Goal: Information Seeking & Learning: Learn about a topic

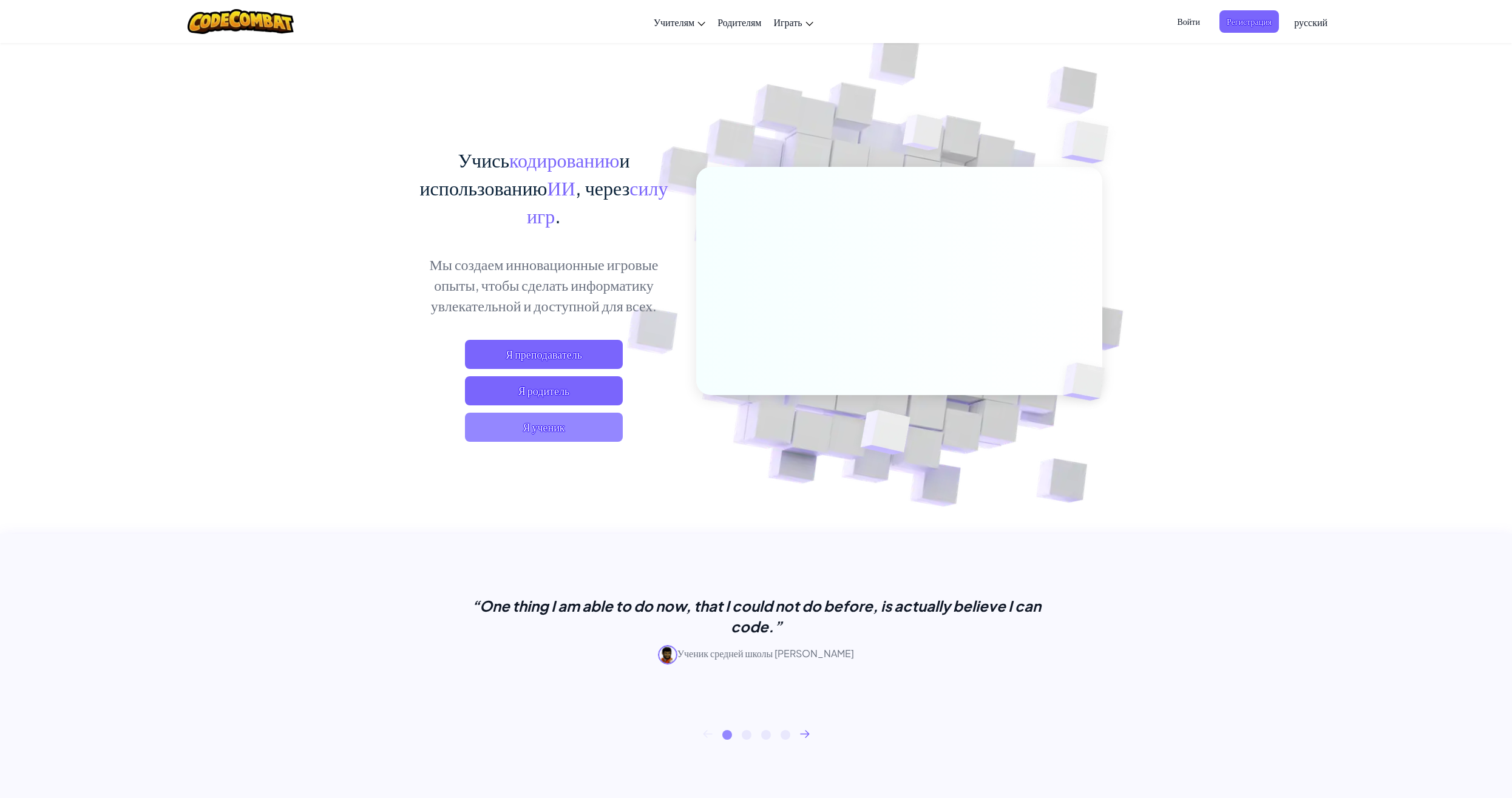
click at [572, 424] on span "Я ученик" at bounding box center [543, 427] width 158 height 29
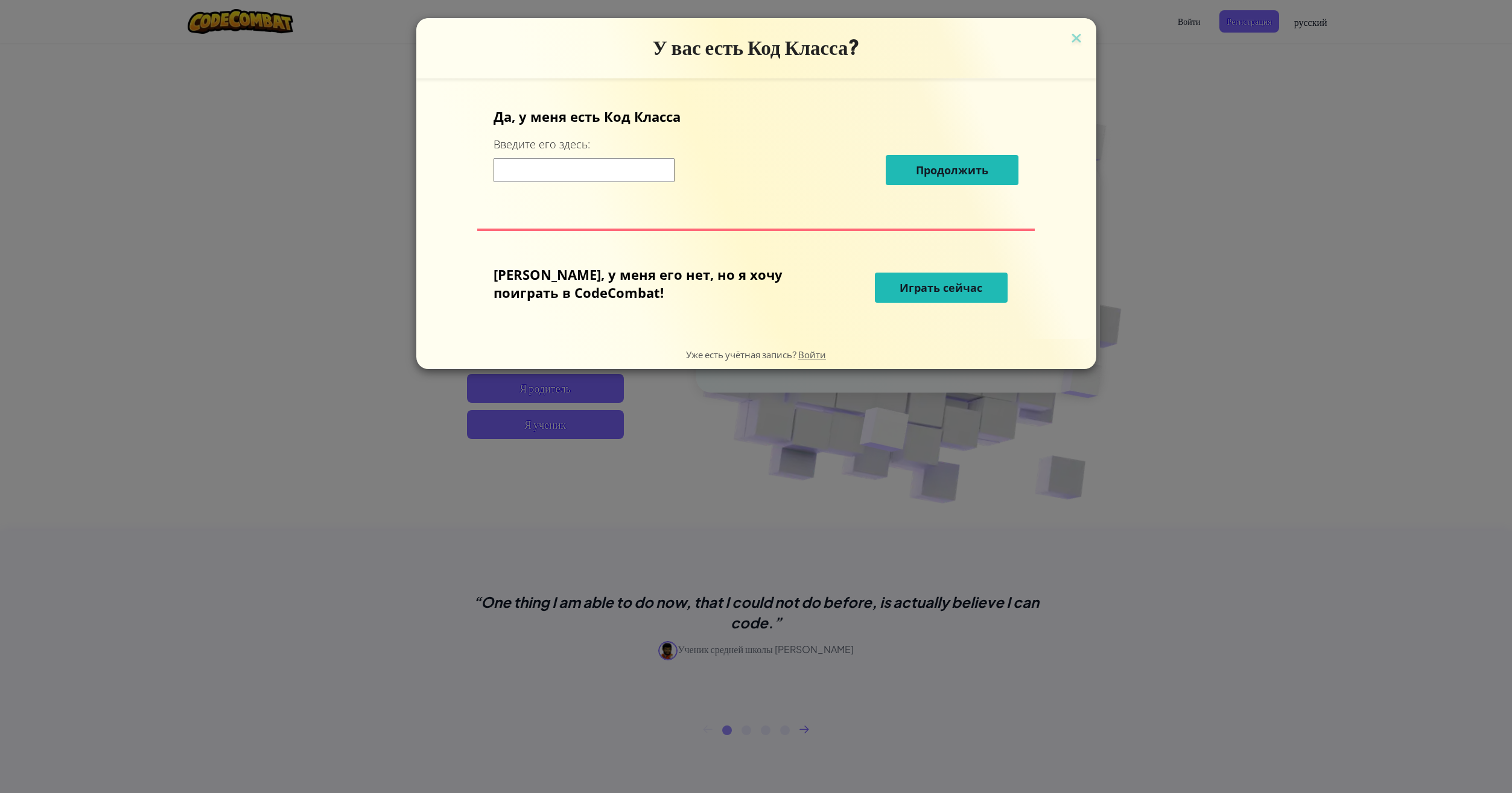
click at [1025, 29] on div "У вас есть Код Класса?" at bounding box center [756, 48] width 680 height 61
click at [1069, 33] on img at bounding box center [1076, 39] width 15 height 18
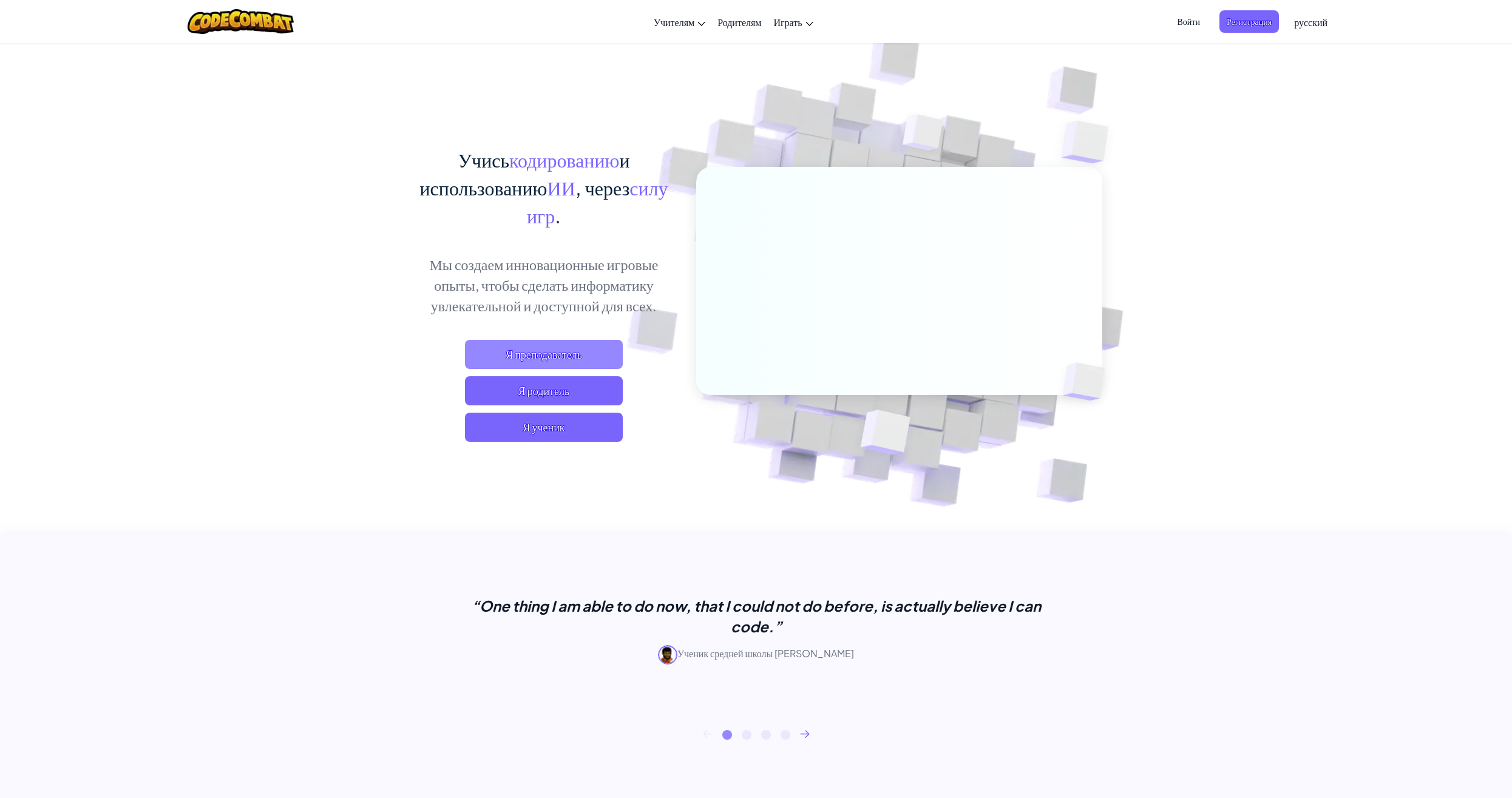
click at [543, 353] on span "Я преподаватель" at bounding box center [543, 354] width 158 height 29
